Goal: Transaction & Acquisition: Purchase product/service

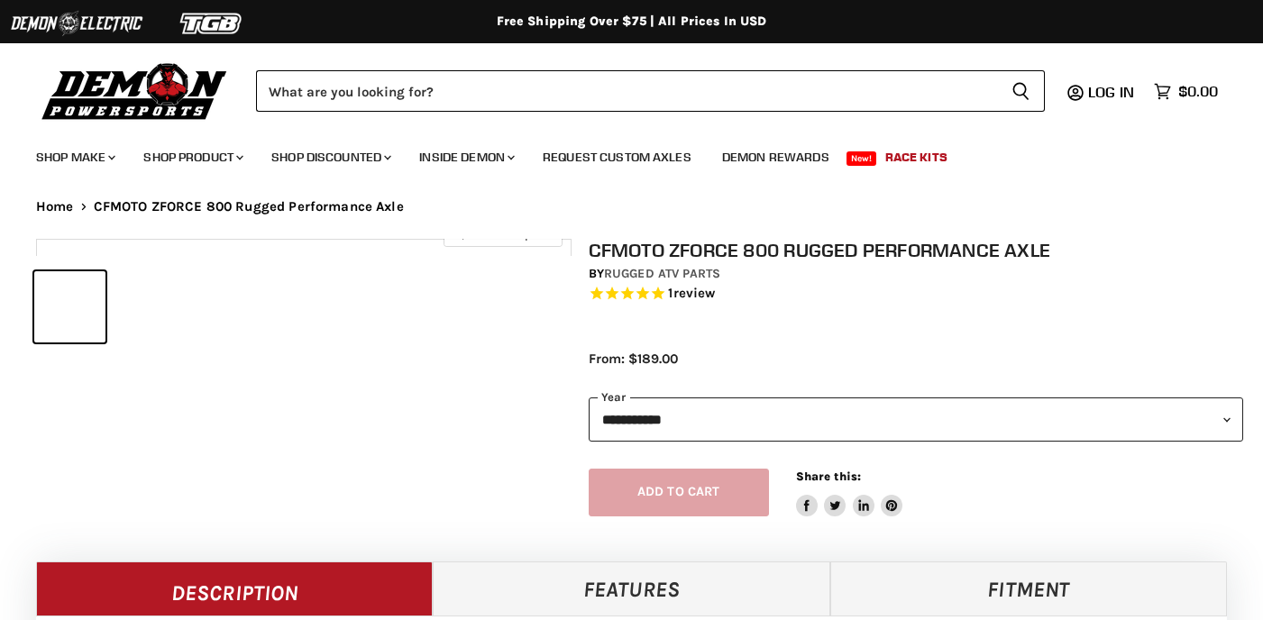
select select "******"
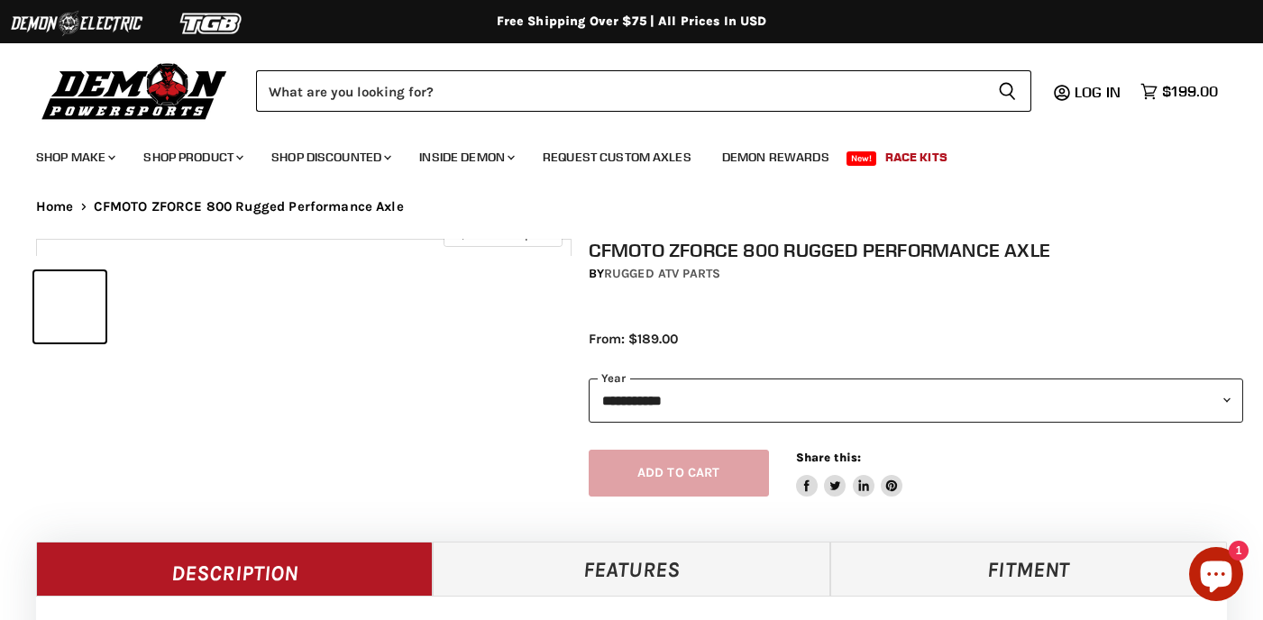
select select "******"
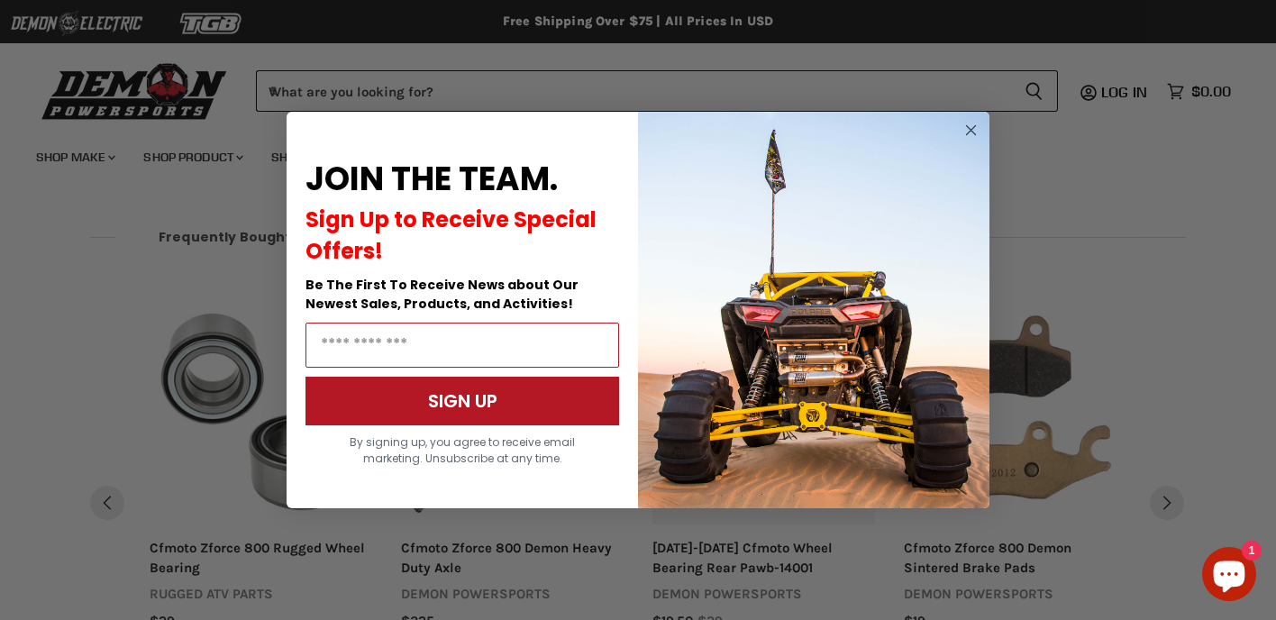
scroll to position [1639, 0]
